Goal: Task Accomplishment & Management: Complete application form

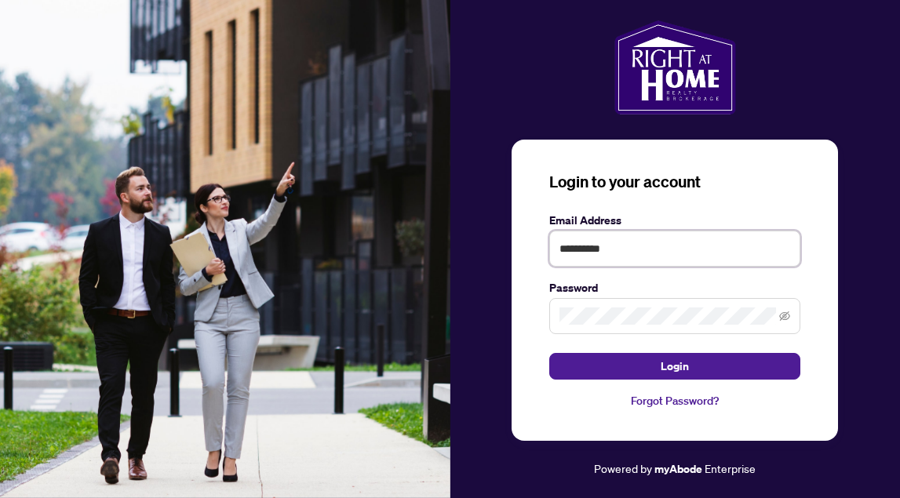
click at [675, 365] on button "Login" at bounding box center [674, 366] width 251 height 27
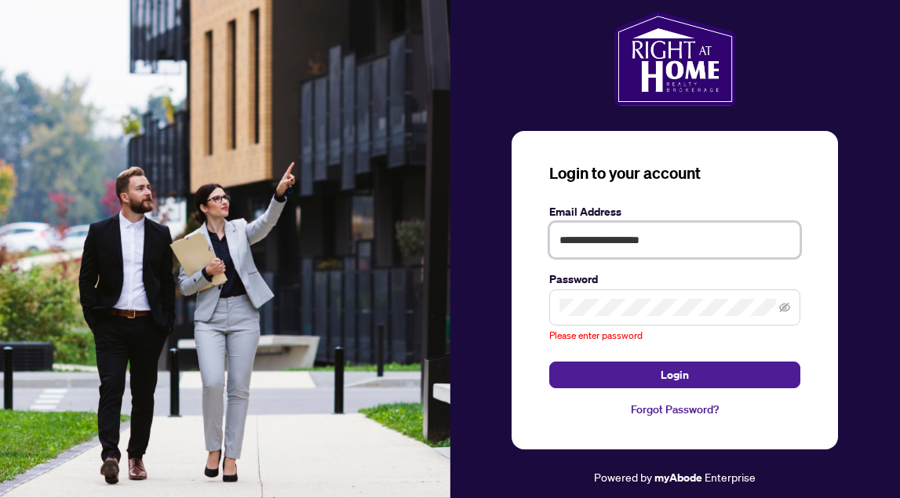
type input "**********"
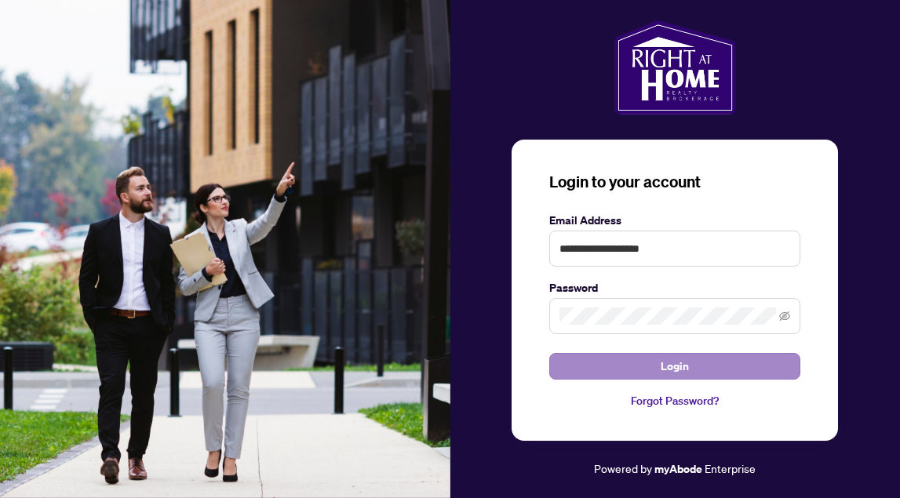
click at [602, 373] on button "Login" at bounding box center [674, 366] width 251 height 27
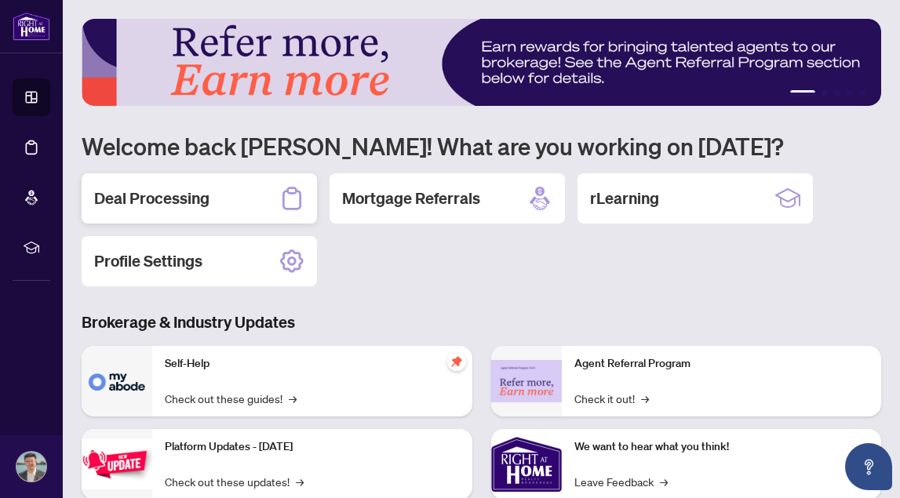
click at [176, 207] on h2 "Deal Processing" at bounding box center [151, 198] width 115 height 22
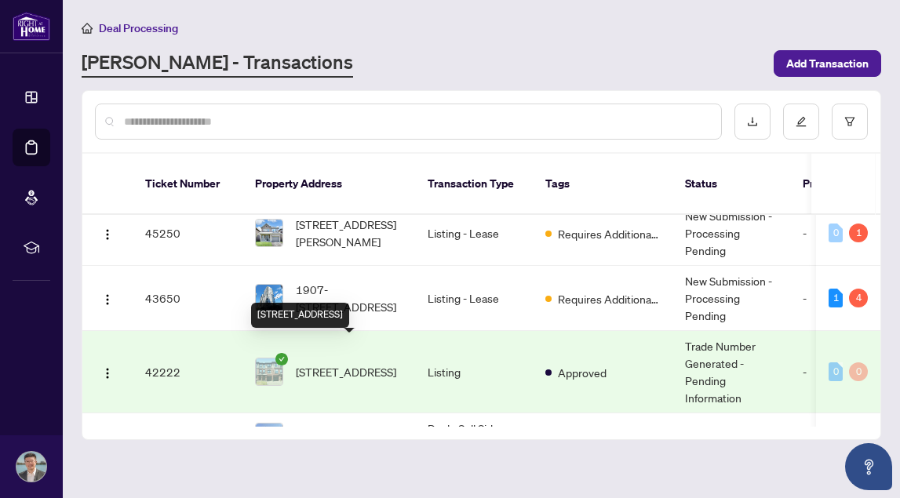
scroll to position [349, 0]
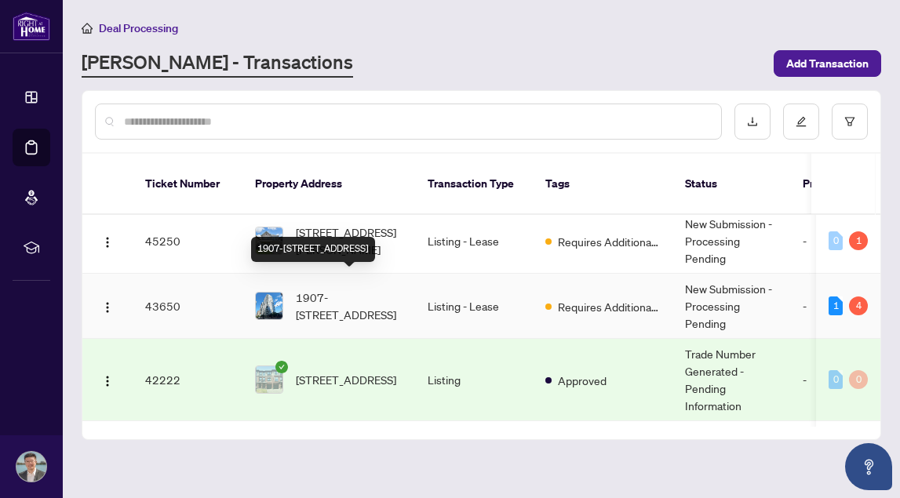
click at [391, 293] on span "1907-[STREET_ADDRESS]" at bounding box center [349, 306] width 107 height 35
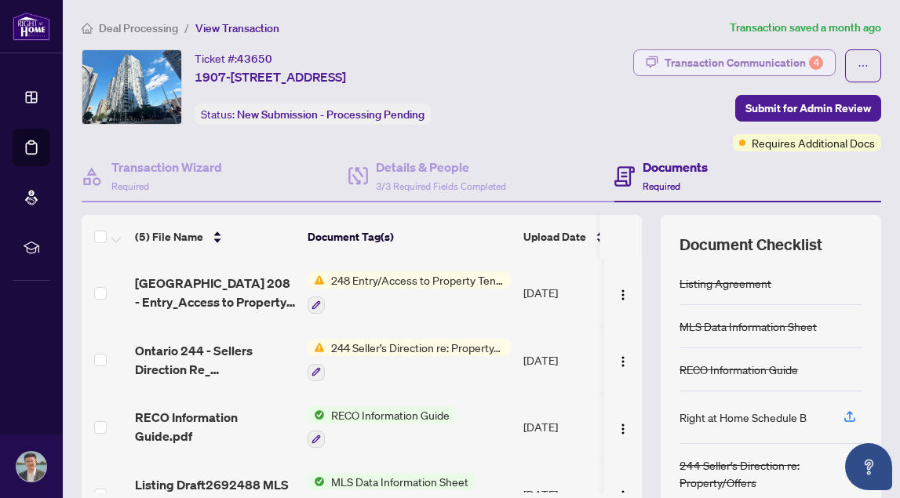
click at [749, 60] on div "Transaction Communication 4" at bounding box center [743, 62] width 158 height 25
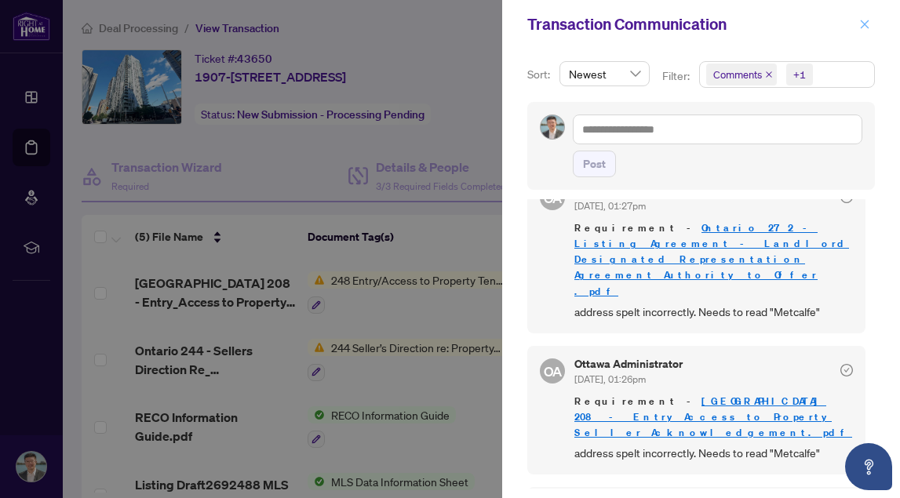
click at [863, 27] on icon "close" at bounding box center [864, 24] width 11 height 11
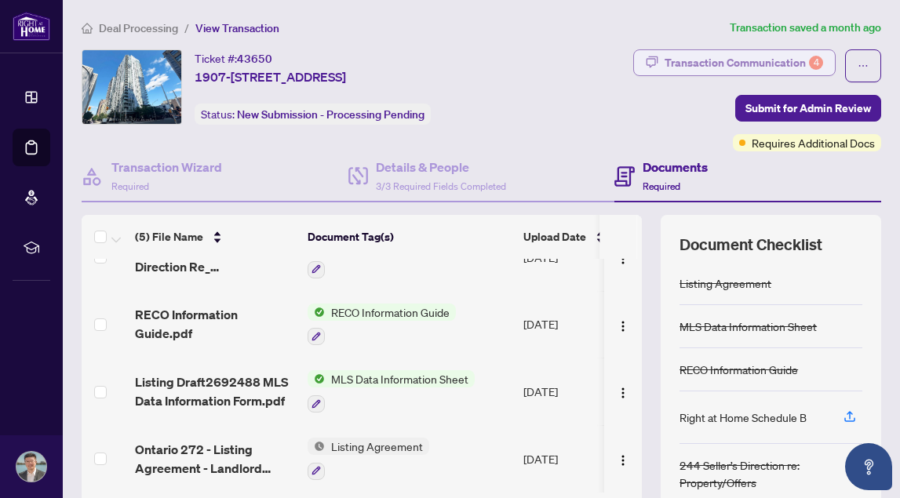
click at [760, 66] on div "Transaction Communication 4" at bounding box center [743, 62] width 158 height 25
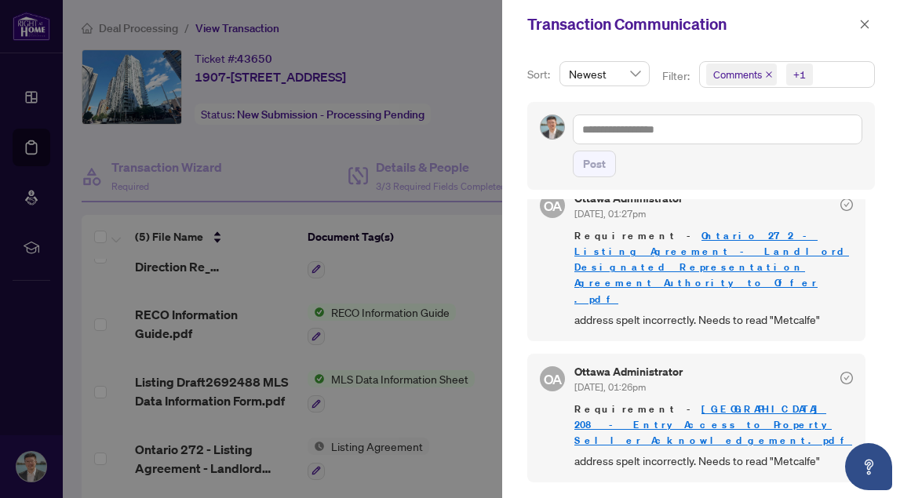
click at [738, 402] on div "Requirement - [GEOGRAPHIC_DATA] 208 - Entry_Access to Property Seller Acknowled…" at bounding box center [713, 436] width 278 height 68
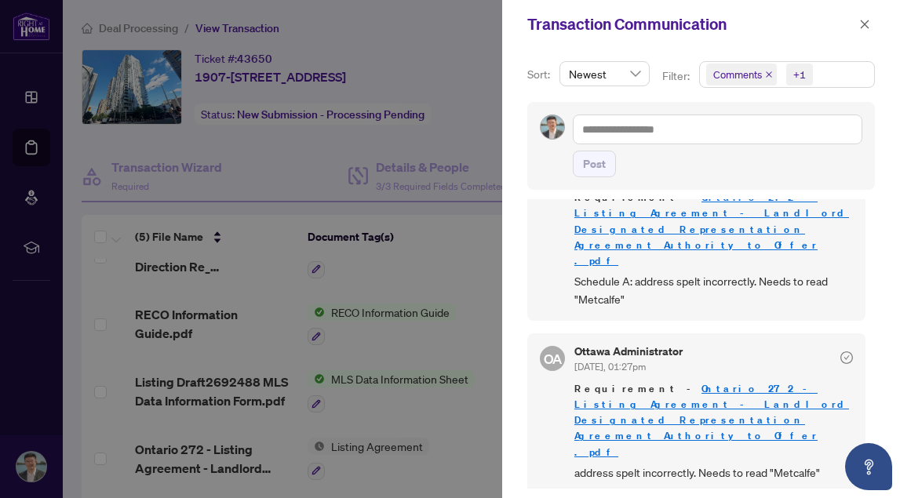
scroll to position [96, 0]
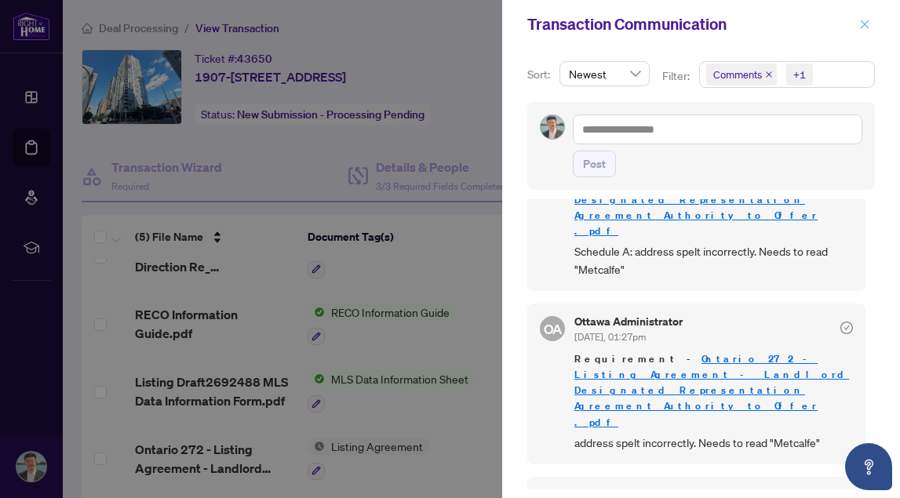
click at [861, 27] on icon "close" at bounding box center [864, 24] width 9 height 9
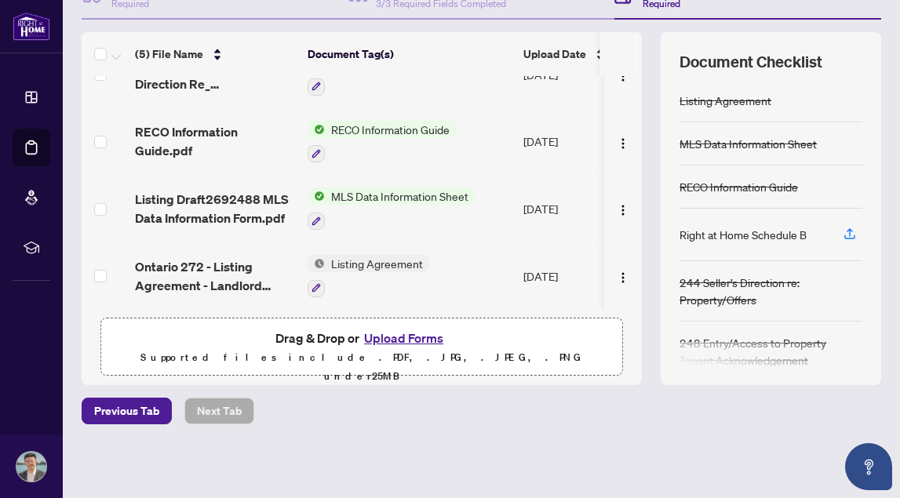
scroll to position [182, 0]
click at [390, 341] on button "Upload Forms" at bounding box center [403, 339] width 89 height 20
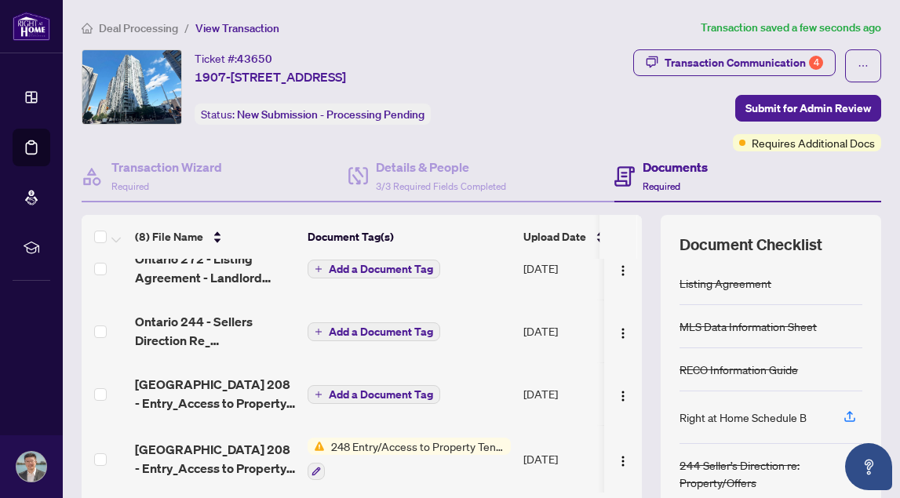
scroll to position [0, 0]
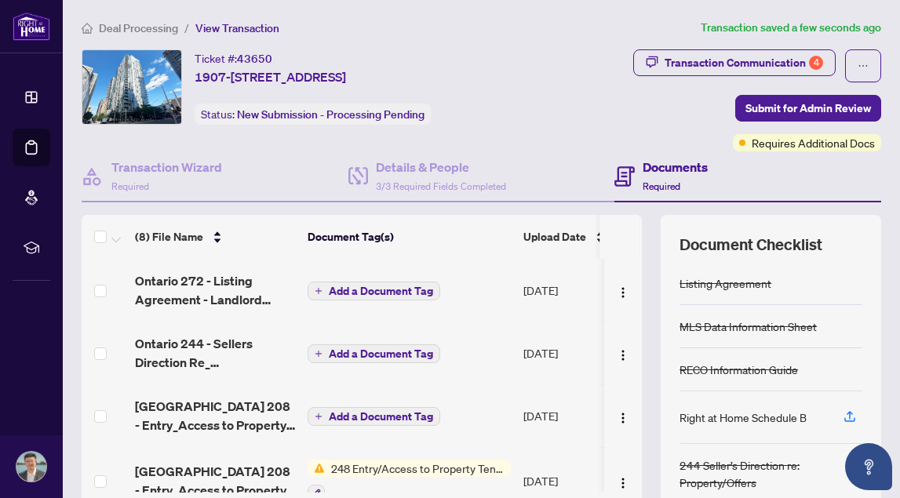
click at [395, 292] on span "Add a Document Tag" at bounding box center [381, 290] width 104 height 11
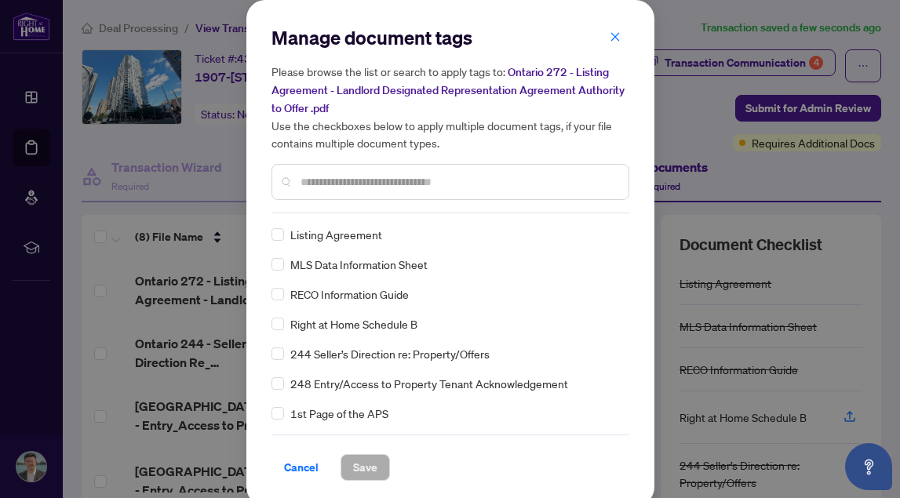
click at [359, 195] on div at bounding box center [450, 182] width 358 height 36
click at [358, 184] on input "text" at bounding box center [457, 181] width 315 height 17
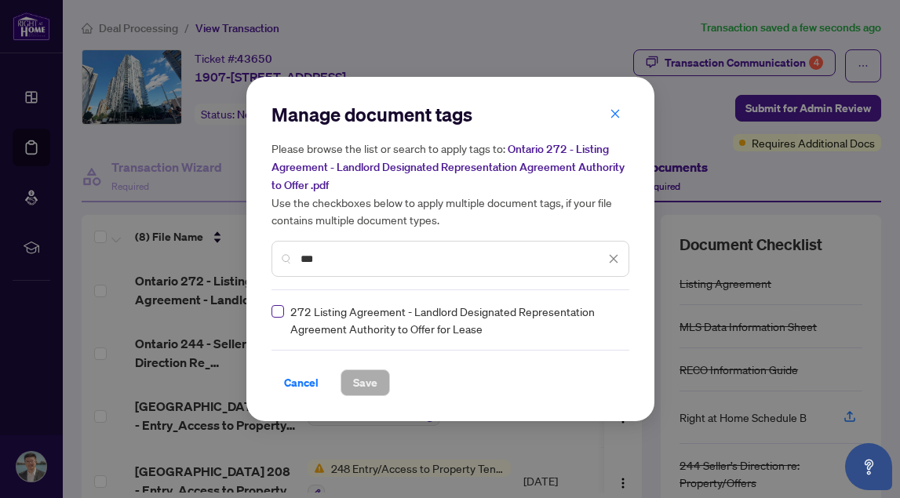
type input "***"
click at [357, 380] on span "Save" at bounding box center [365, 382] width 24 height 25
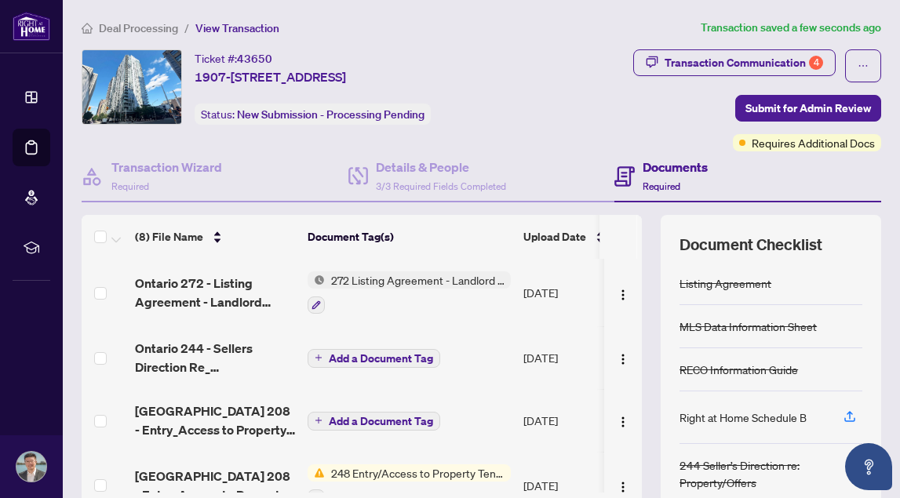
click at [362, 357] on span "Add a Document Tag" at bounding box center [381, 358] width 104 height 11
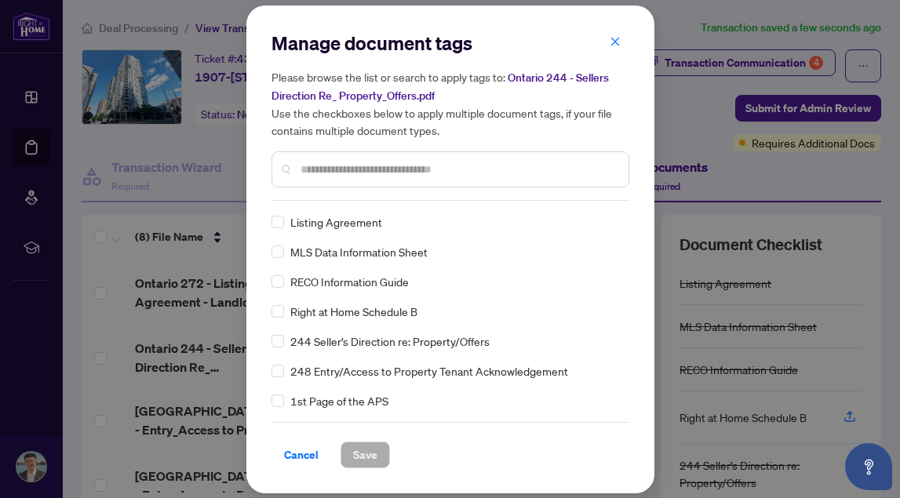
click at [346, 176] on input "text" at bounding box center [457, 169] width 315 height 17
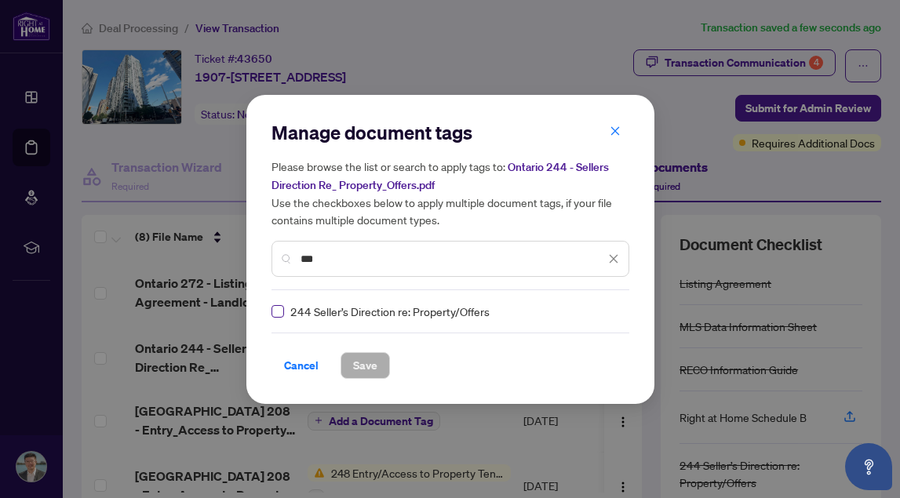
type input "***"
click at [365, 365] on span "Save" at bounding box center [365, 365] width 24 height 25
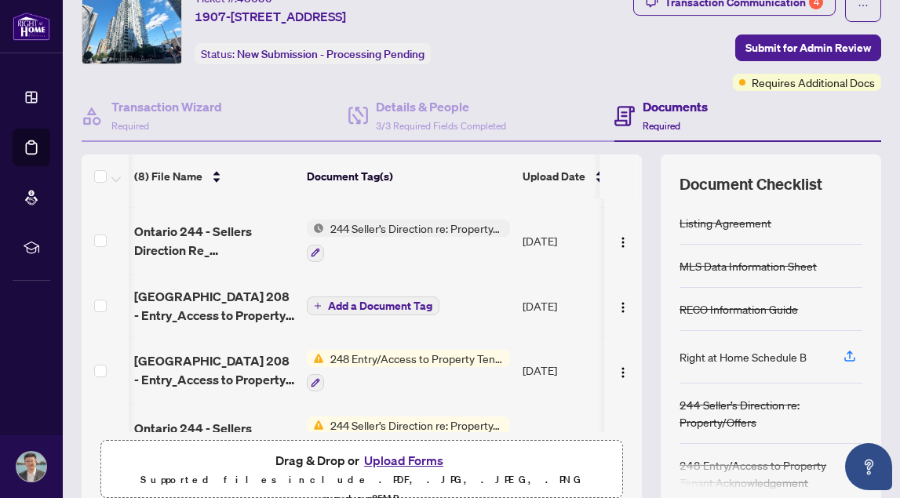
scroll to position [61, 1]
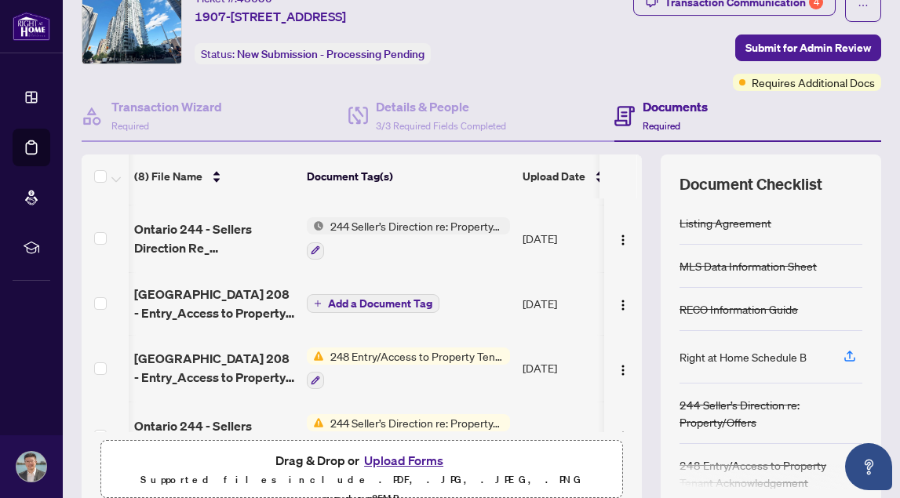
click at [360, 307] on span "Add a Document Tag" at bounding box center [380, 303] width 104 height 11
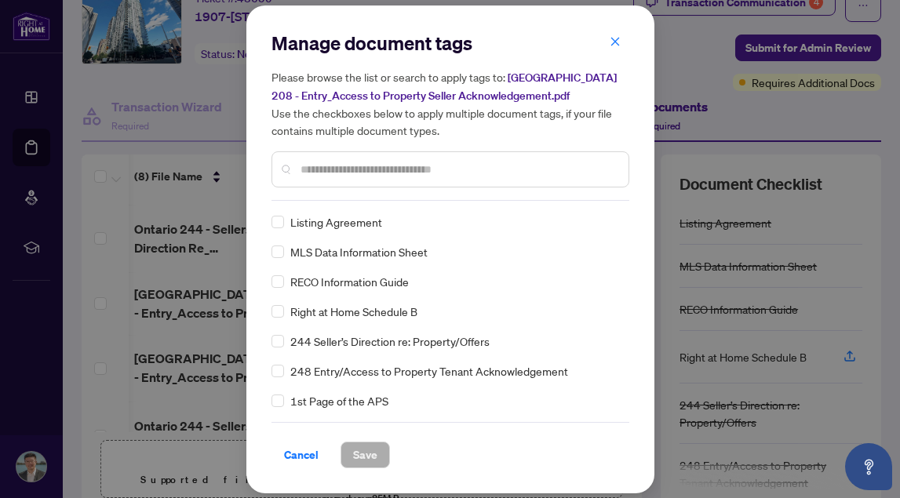
click at [357, 166] on input "text" at bounding box center [457, 169] width 315 height 17
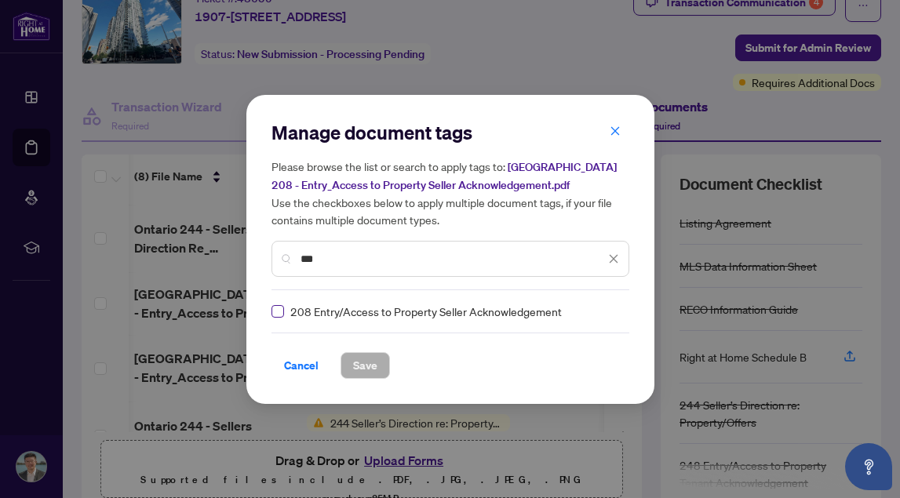
type input "***"
click at [278, 315] on span at bounding box center [277, 311] width 13 height 13
click at [365, 366] on span "Save" at bounding box center [365, 365] width 24 height 25
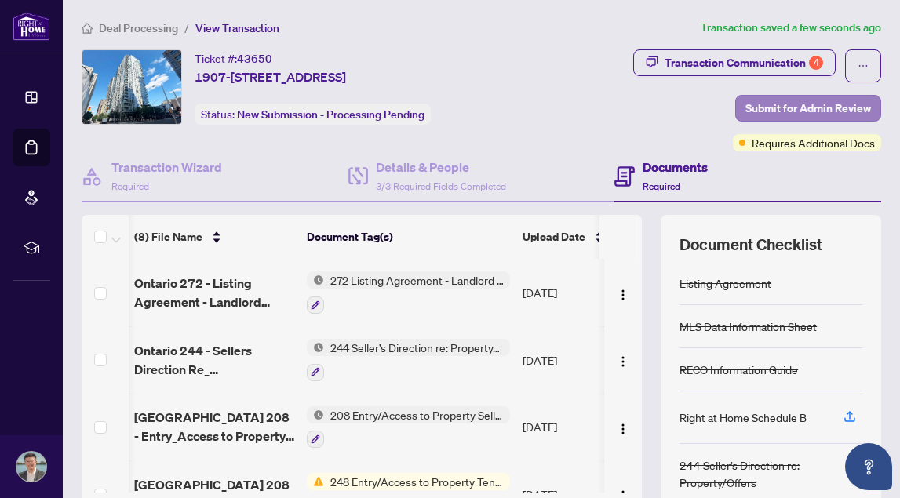
scroll to position [0, 0]
click at [781, 111] on span "Submit for Admin Review" at bounding box center [807, 108] width 125 height 25
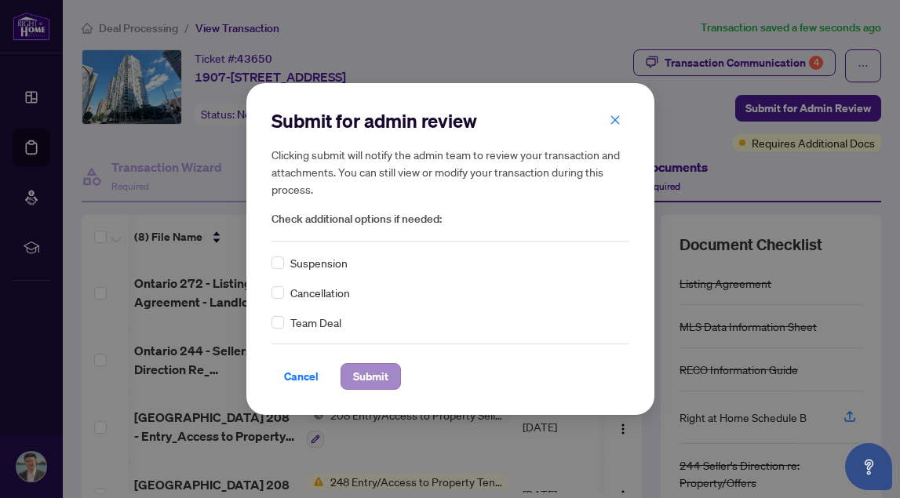
click at [369, 377] on span "Submit" at bounding box center [370, 376] width 35 height 25
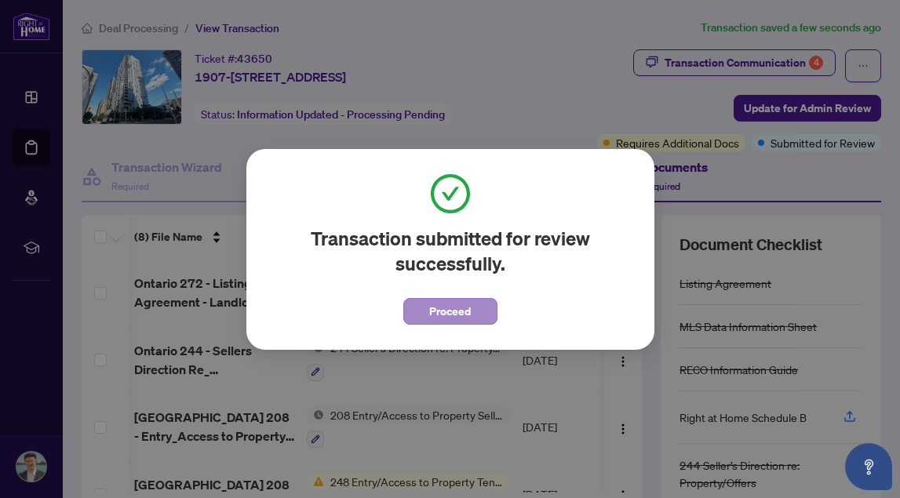
click at [429, 310] on span "Proceed" at bounding box center [450, 311] width 42 height 25
